Goal: Find specific page/section: Find specific page/section

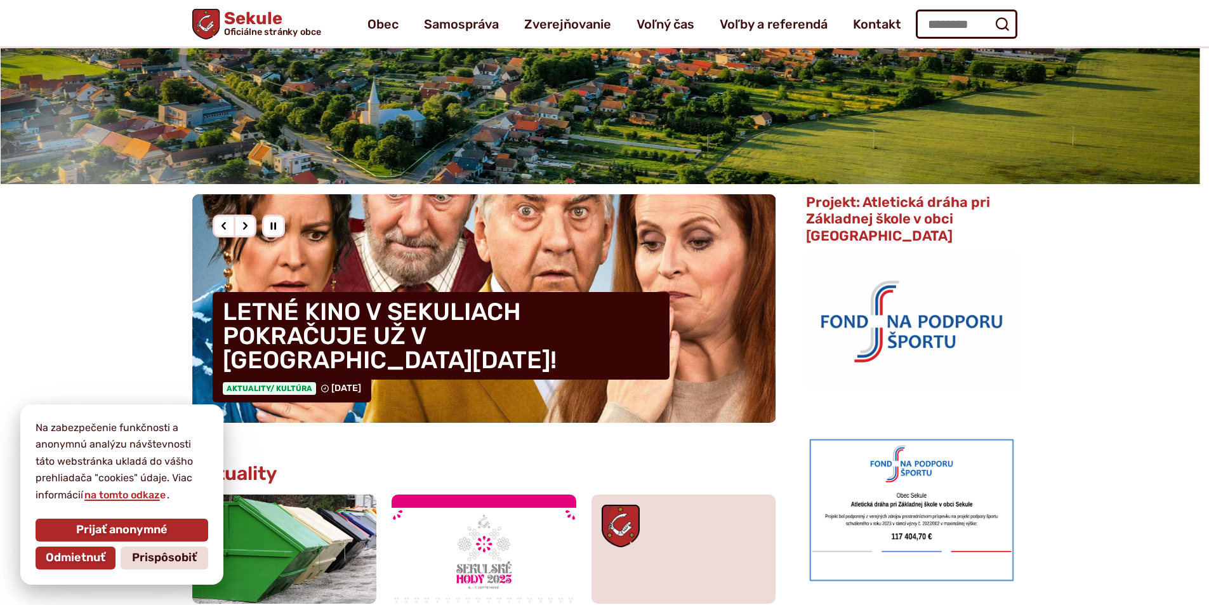
scroll to position [190, 0]
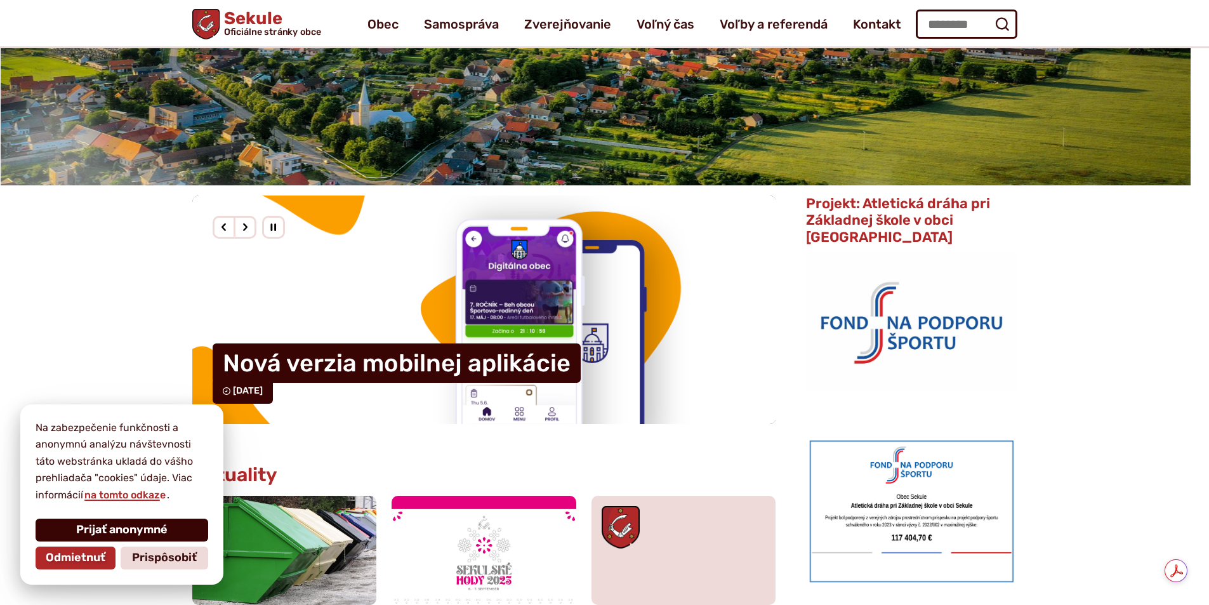
click at [190, 534] on button "Prijať anonymné" at bounding box center [122, 529] width 173 height 23
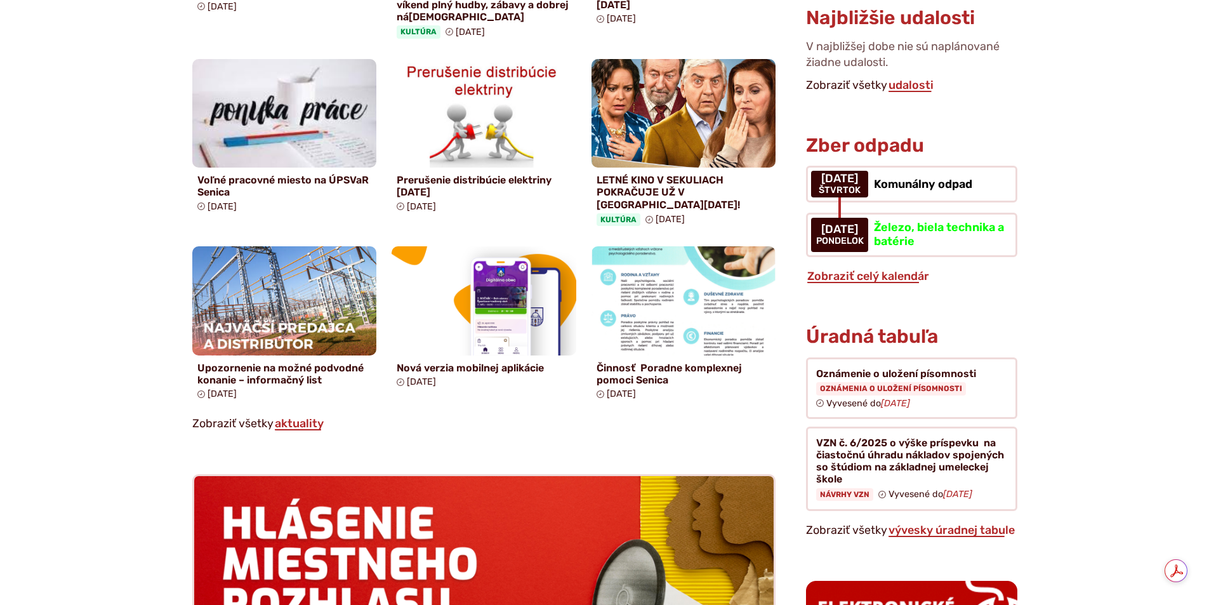
scroll to position [825, 0]
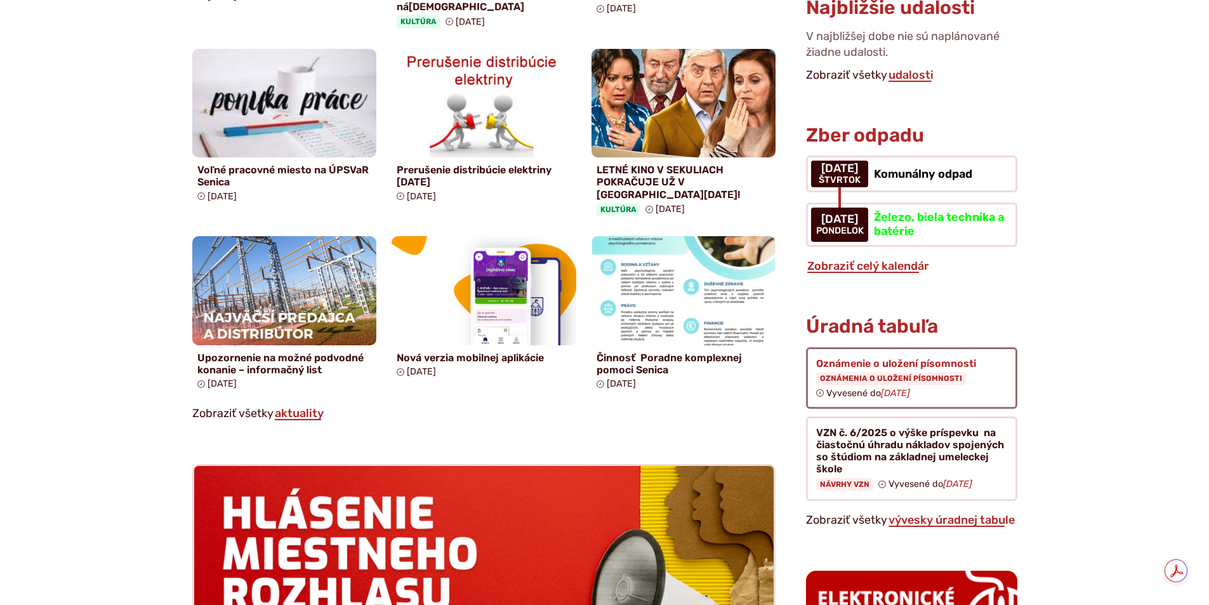
click at [900, 352] on figure at bounding box center [911, 378] width 211 height 62
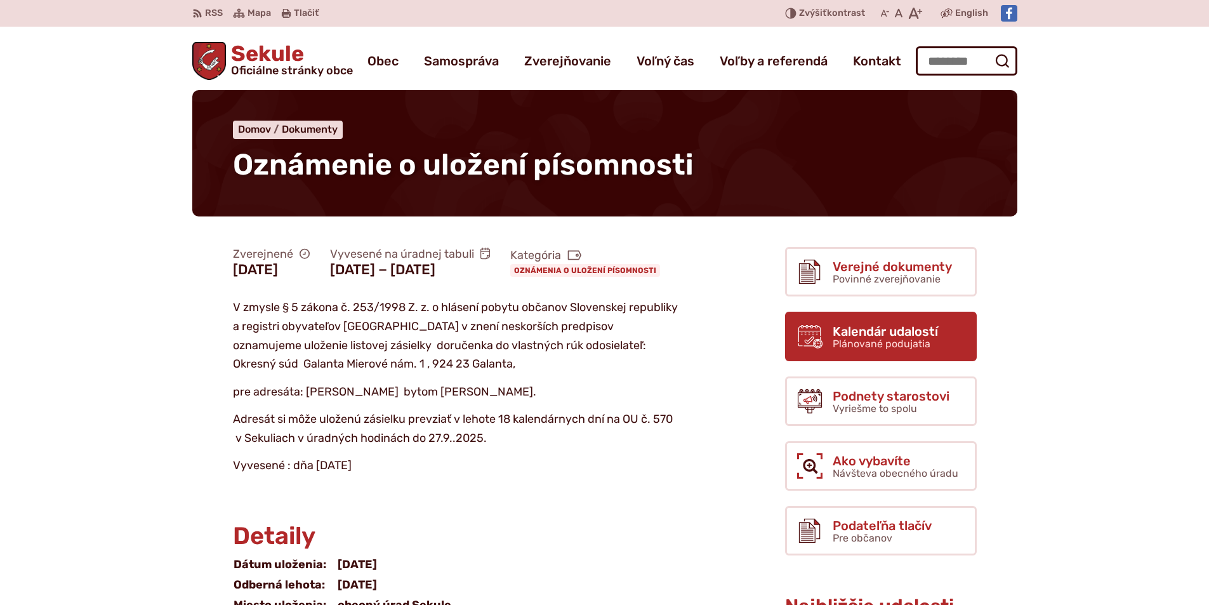
click at [910, 336] on span "Kalendár udalostí" at bounding box center [885, 331] width 105 height 14
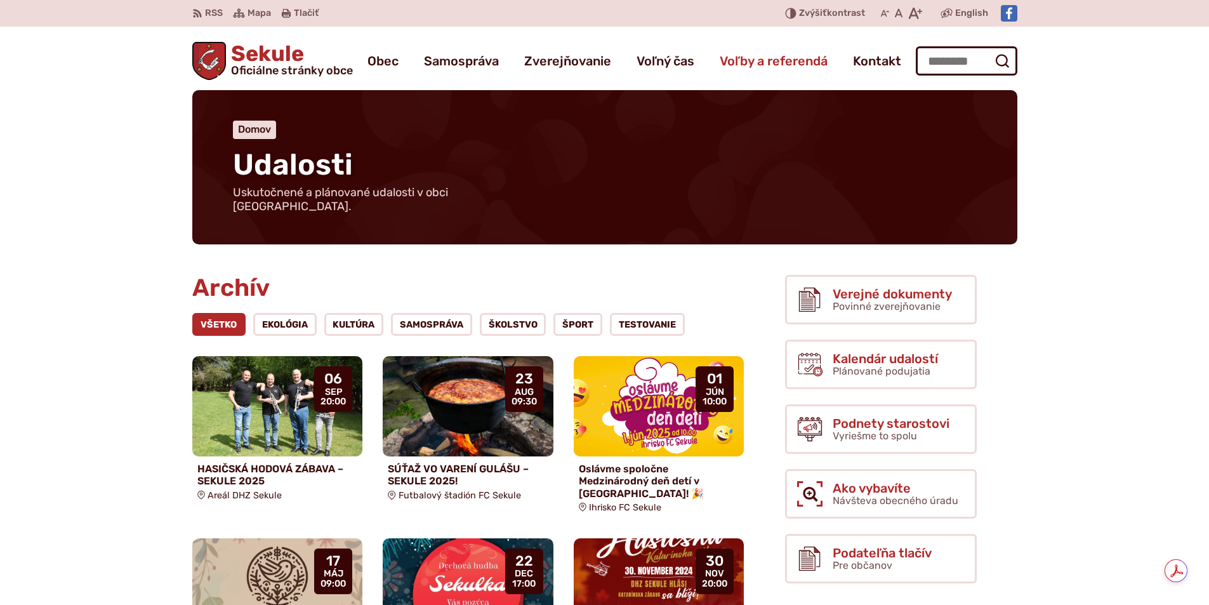
click at [773, 60] on span "Voľby a referendá" at bounding box center [774, 61] width 108 height 36
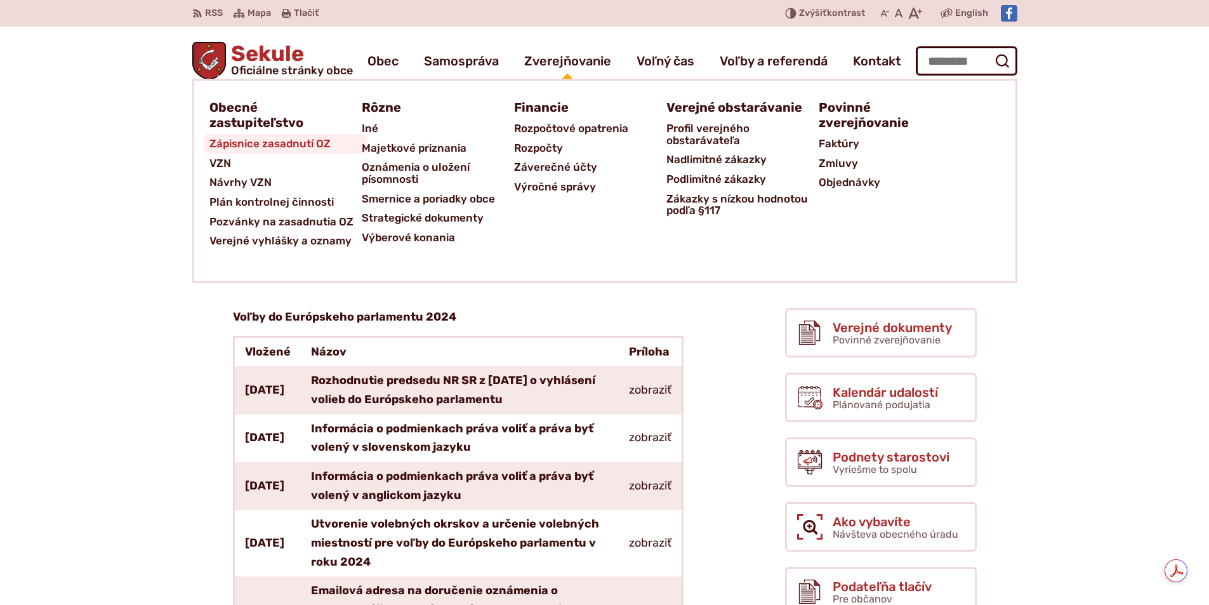
click at [333, 138] on link "Zápisnice zasadnutí OZ" at bounding box center [285, 144] width 152 height 20
